Goal: Task Accomplishment & Management: Complete application form

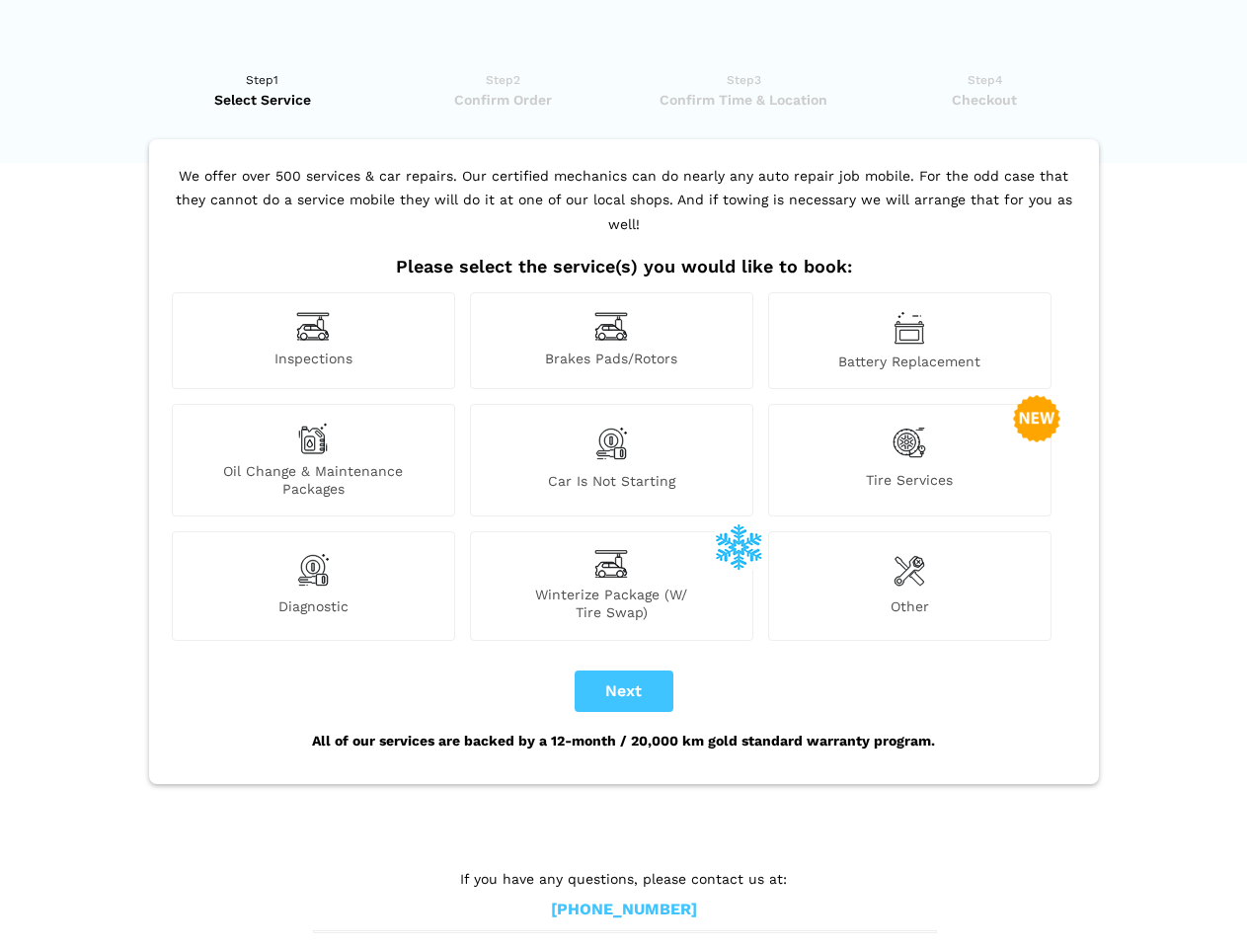
click at [313, 341] on img at bounding box center [313, 326] width 34 height 31
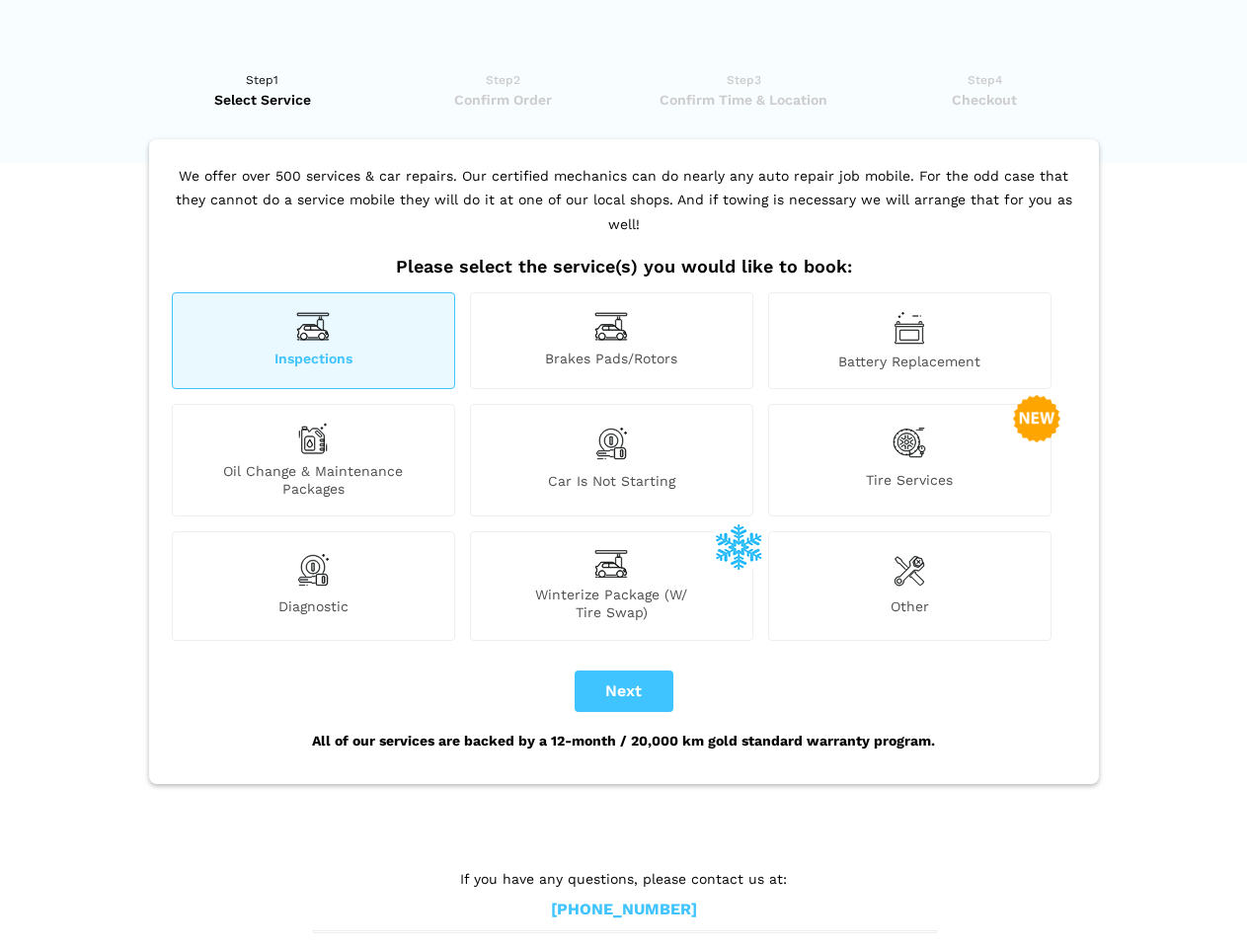
click at [611, 341] on img at bounding box center [612, 326] width 34 height 31
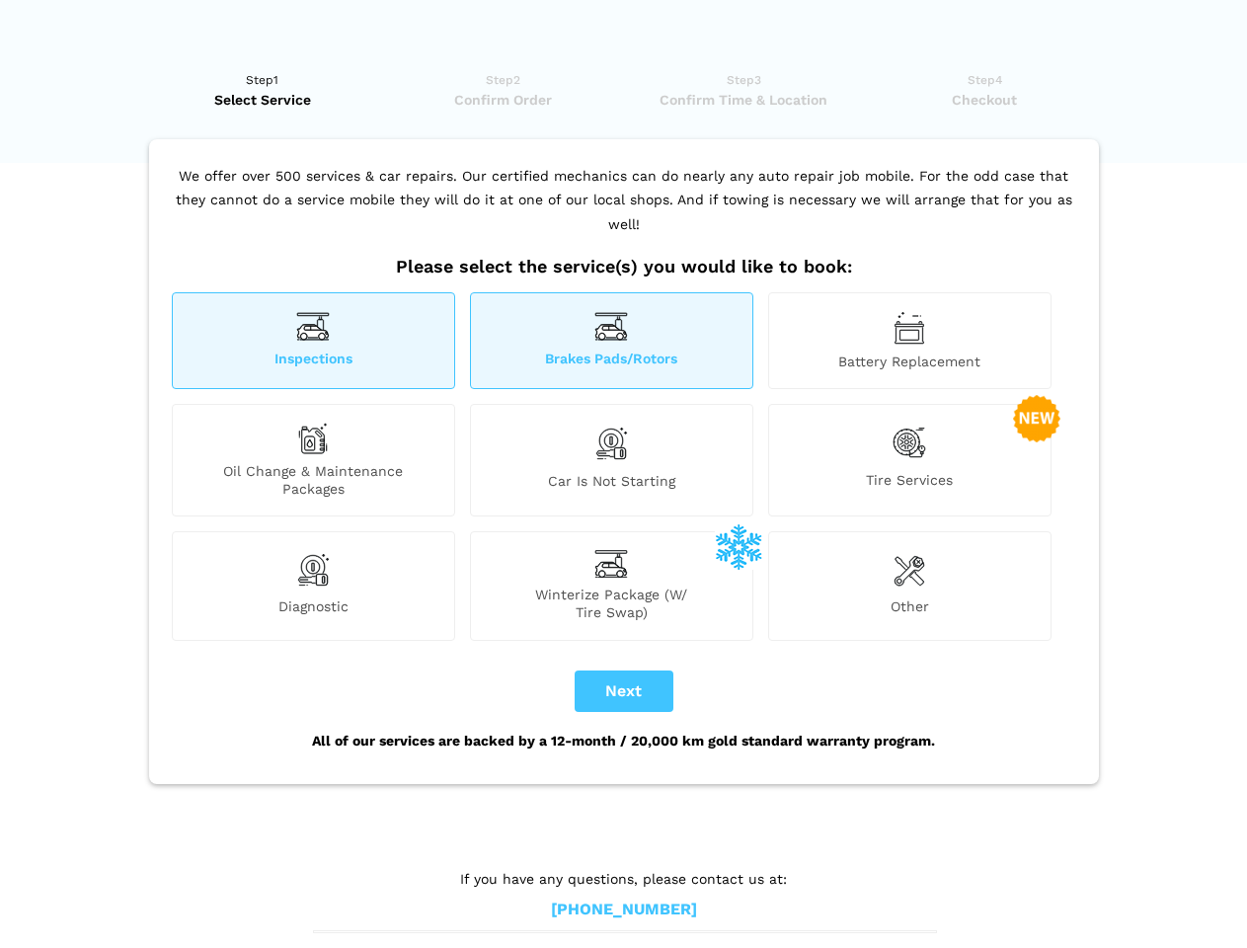
click at [910, 341] on img at bounding box center [910, 328] width 32 height 34
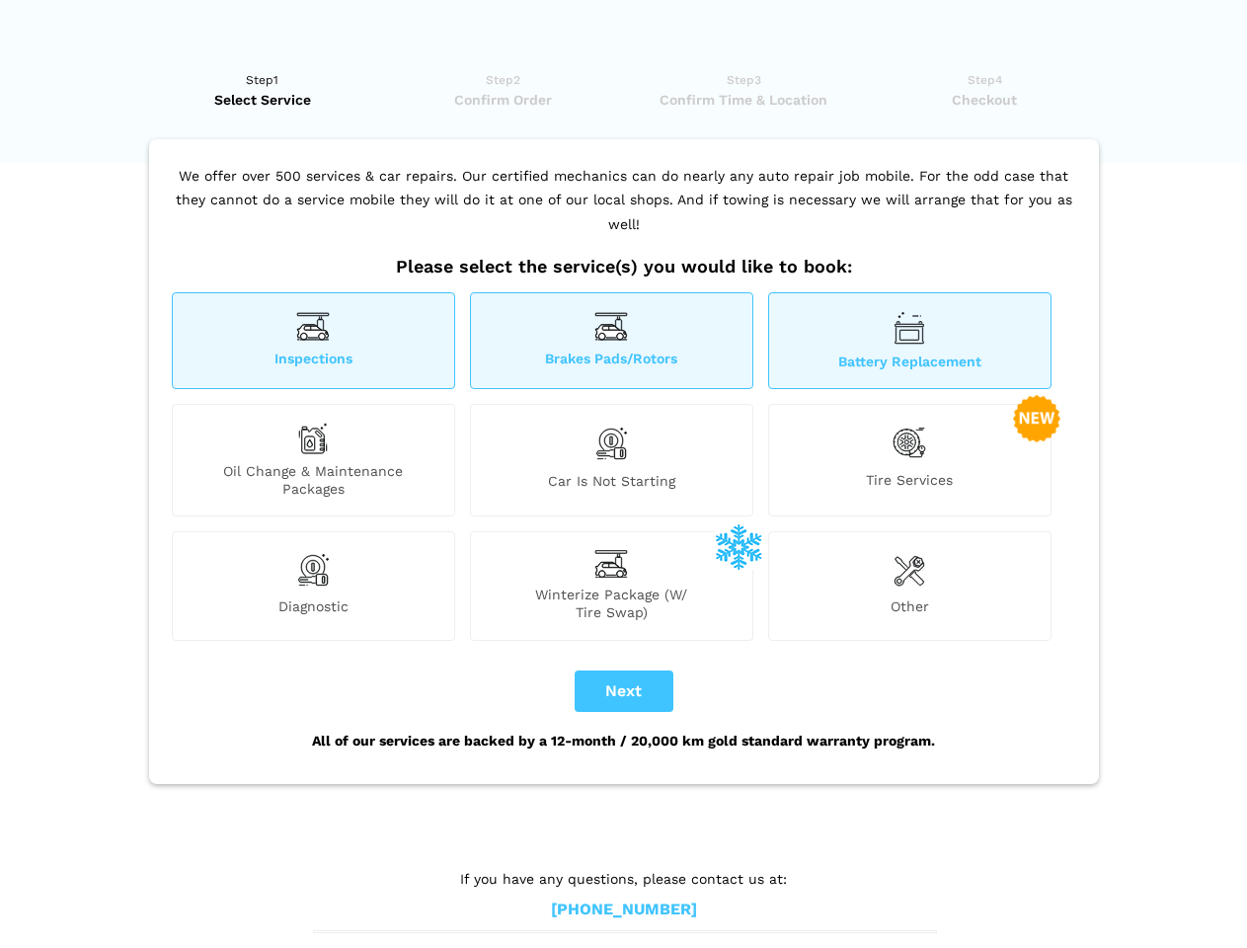
click at [313, 460] on div "Oil Change & Maintenance Packages" at bounding box center [313, 460] width 283 height 113
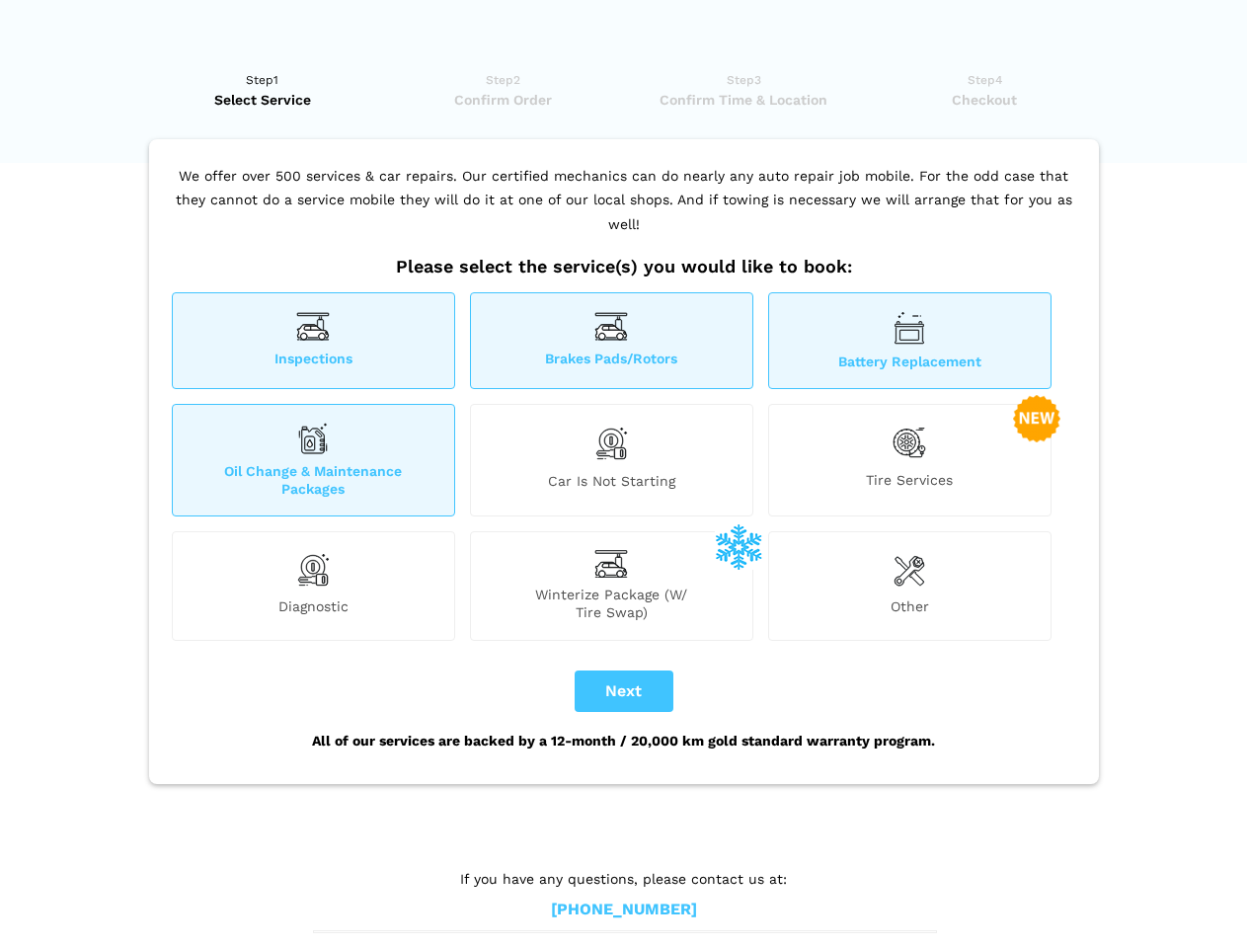
click at [611, 460] on img at bounding box center [612, 443] width 34 height 41
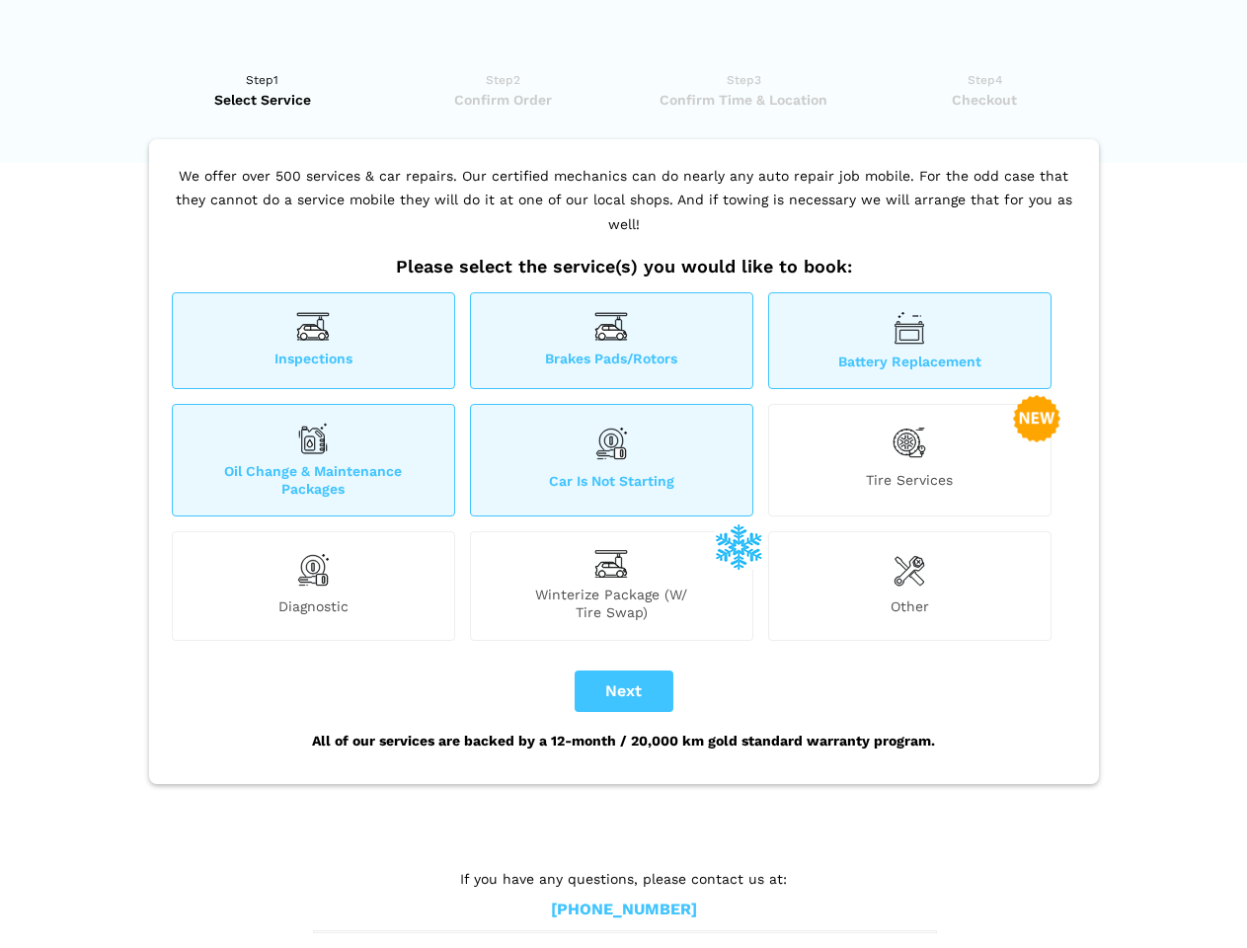
click at [910, 460] on img at bounding box center [910, 443] width 34 height 40
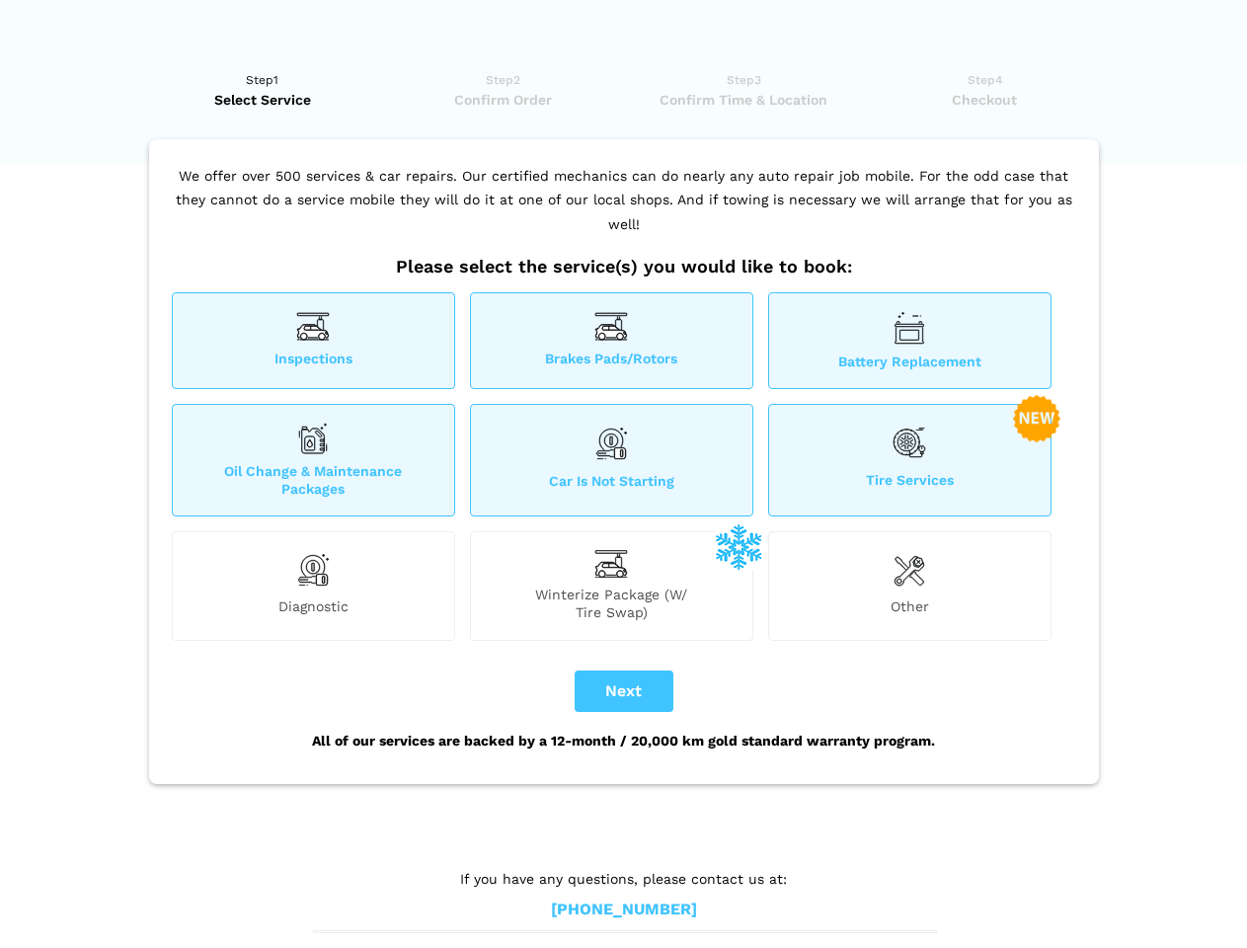
click at [313, 586] on img at bounding box center [313, 570] width 34 height 40
click at [611, 586] on span "Winterize Package (W/ Tire Swap)" at bounding box center [611, 604] width 281 height 36
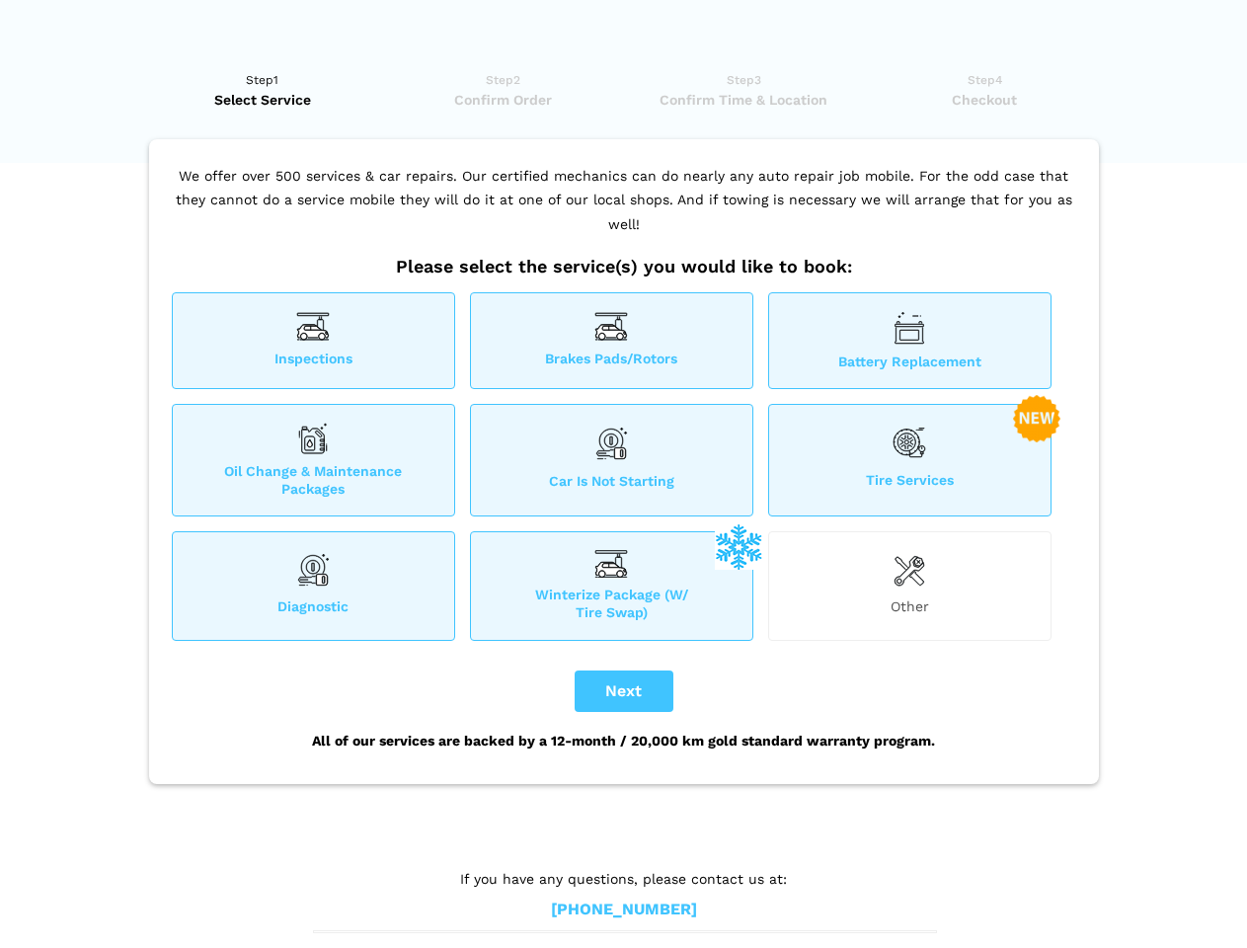
click at [910, 586] on img at bounding box center [910, 570] width 32 height 40
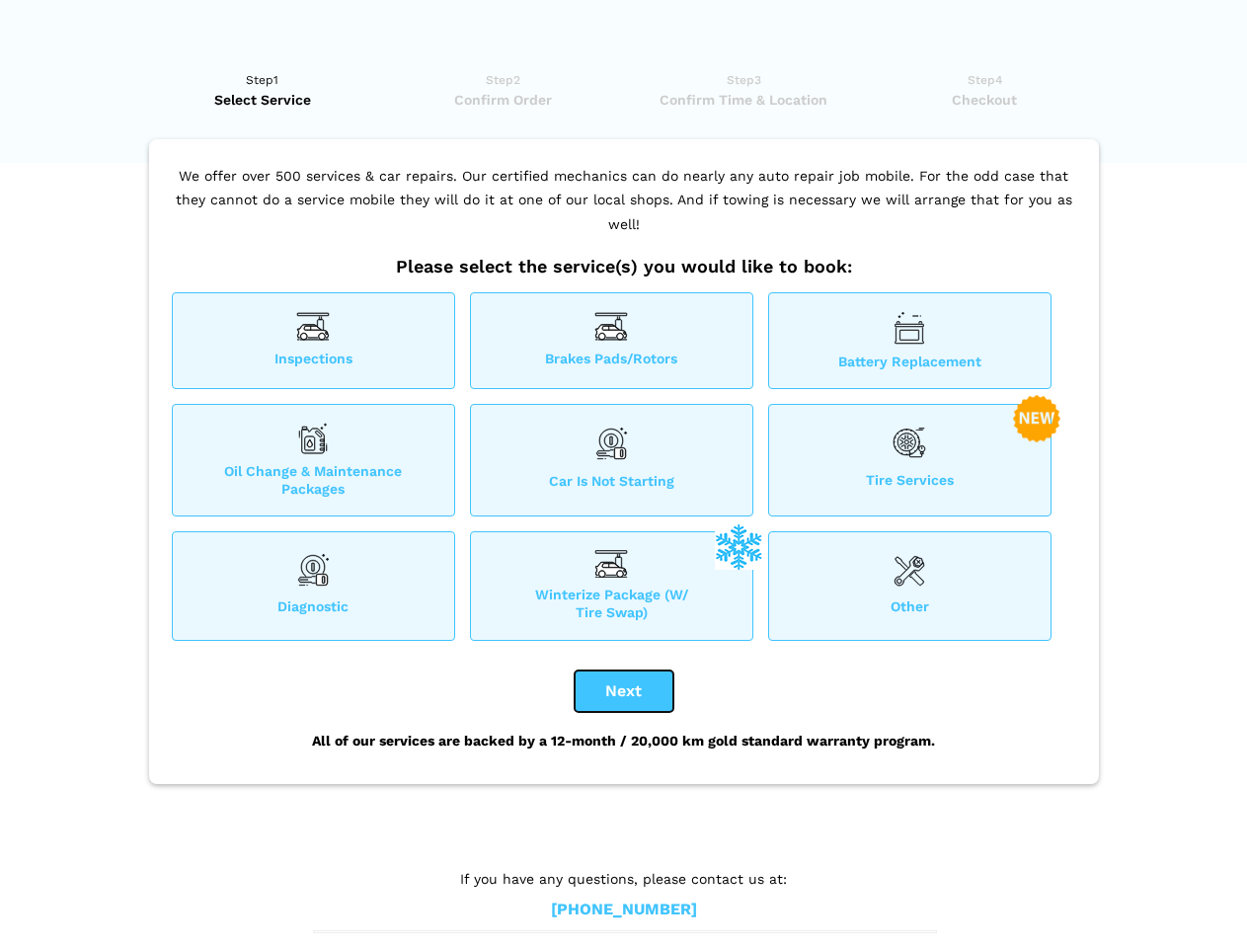
click at [624, 691] on button "Next" at bounding box center [624, 691] width 99 height 41
checkbox input "true"
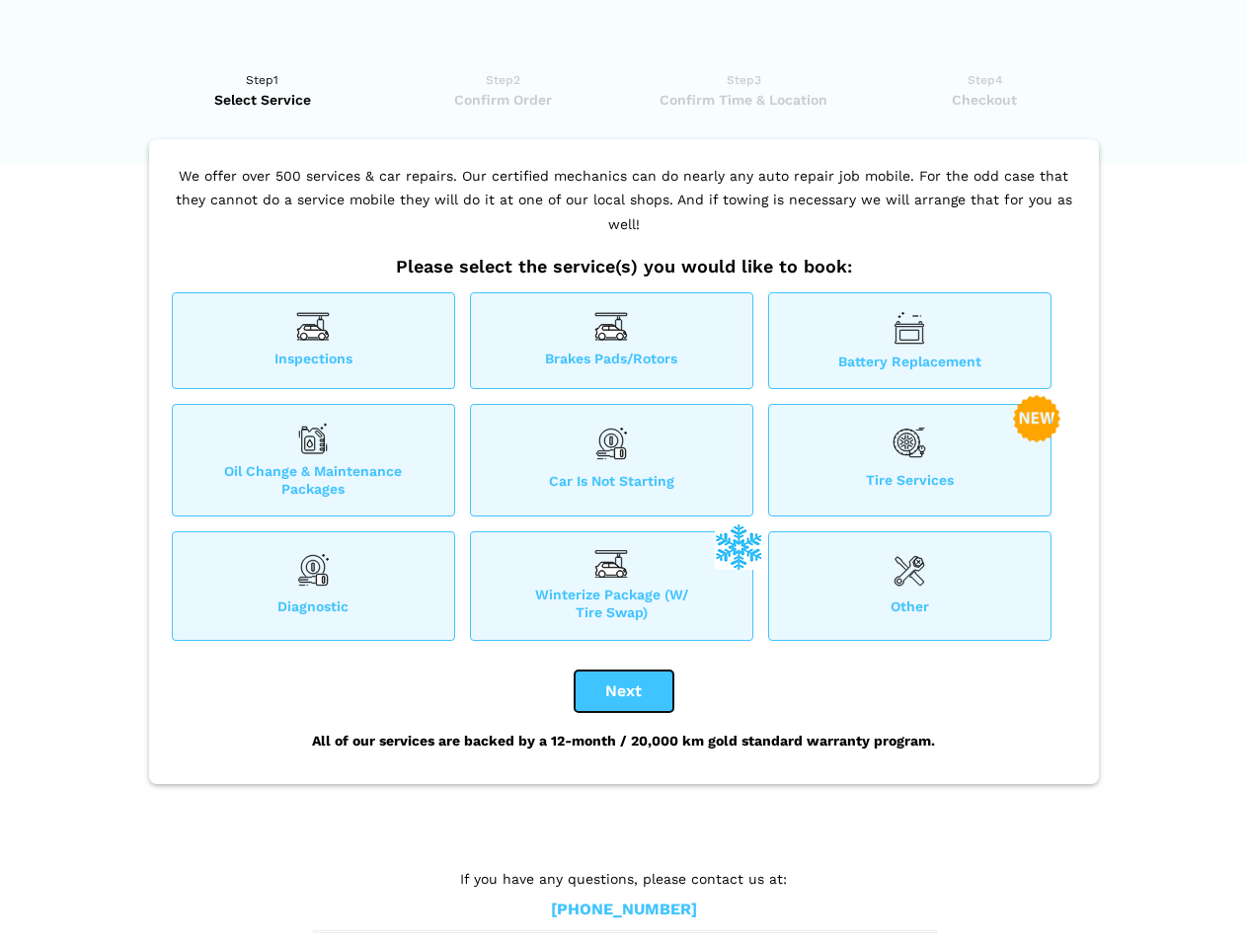
checkbox input "true"
